Goal: Task Accomplishment & Management: Use online tool/utility

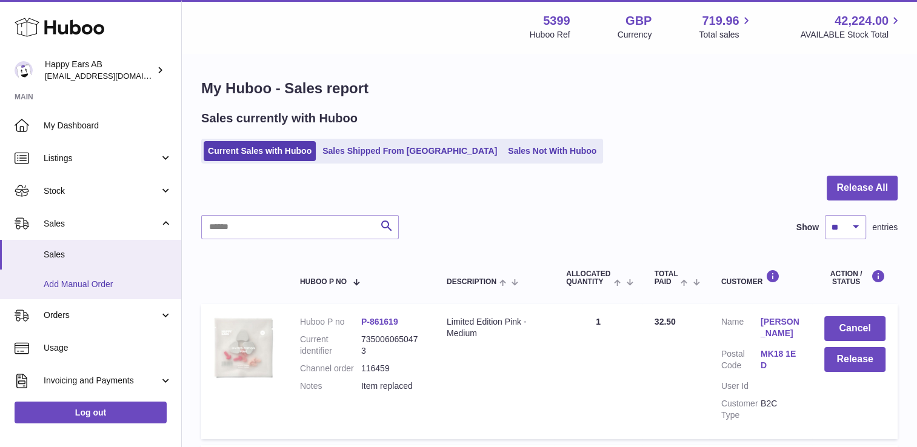
click at [80, 284] on span "Add Manual Order" at bounding box center [108, 285] width 128 height 12
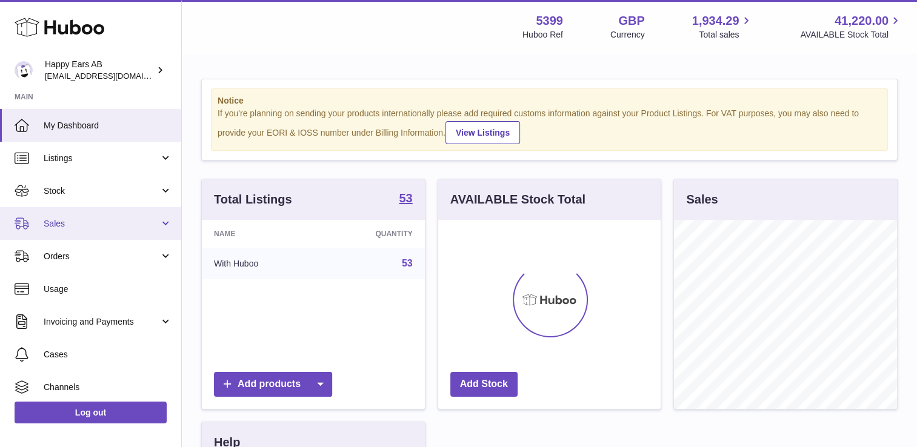
scroll to position [189, 223]
click at [98, 232] on link "Sales" at bounding box center [90, 223] width 181 height 33
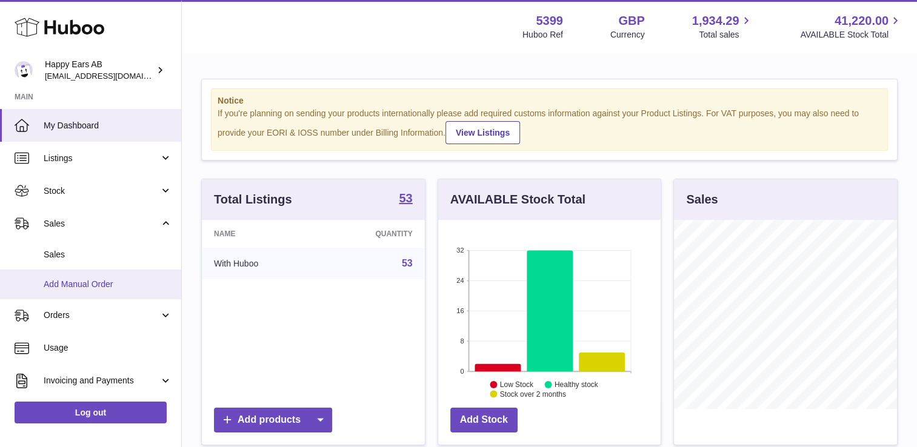
click at [85, 270] on link "Add Manual Order" at bounding box center [90, 285] width 181 height 30
